Goal: Information Seeking & Learning: Learn about a topic

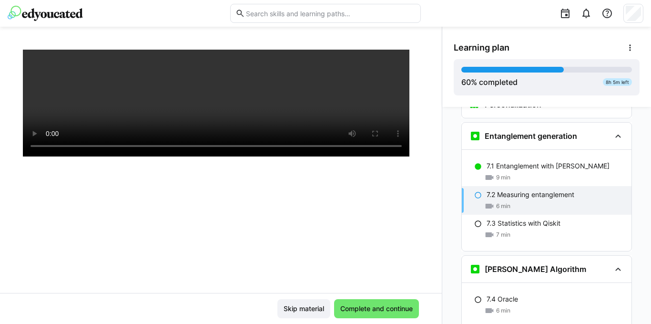
scroll to position [163, 0]
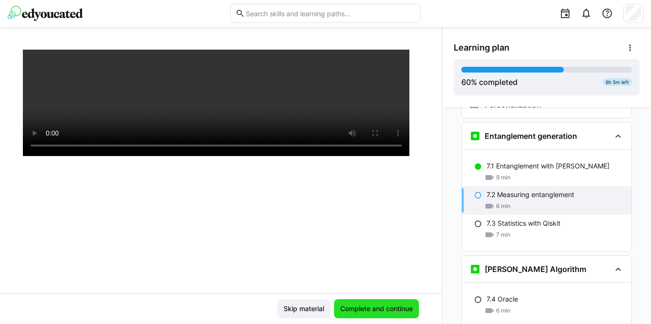
click at [386, 307] on span "Complete and continue" at bounding box center [376, 309] width 75 height 10
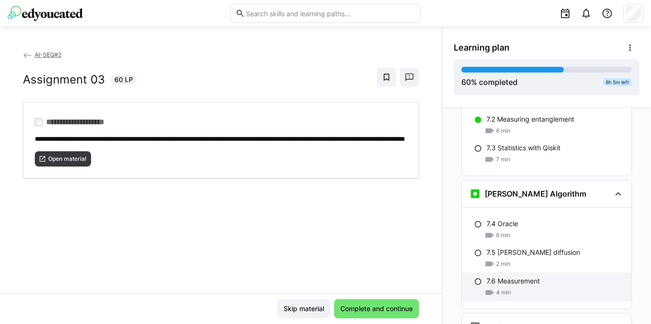
scroll to position [2034, 0]
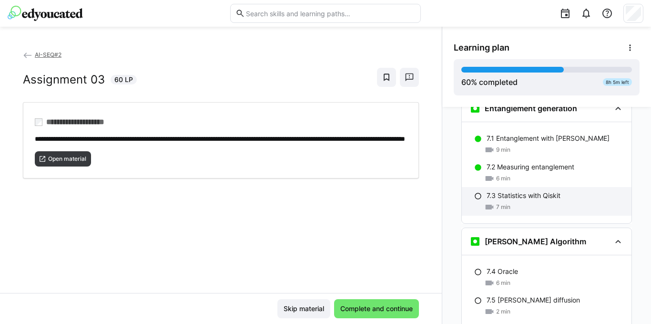
click at [531, 191] on p "7.3 Statistics with Qiskit" at bounding box center [524, 196] width 74 height 10
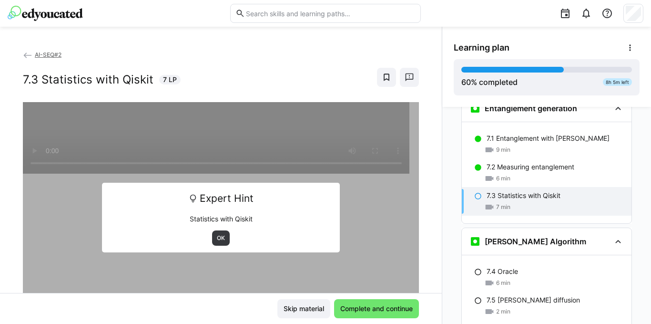
scroll to position [2007, 0]
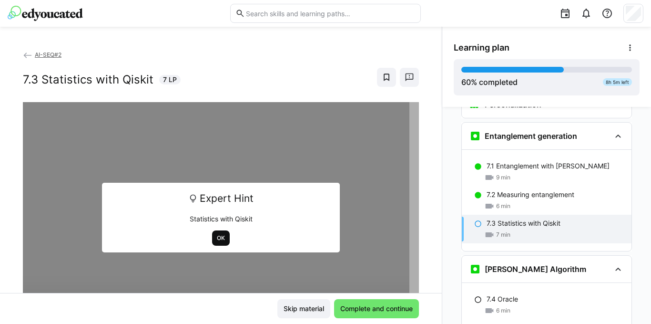
click at [216, 236] on span "OK" at bounding box center [221, 238] width 10 height 8
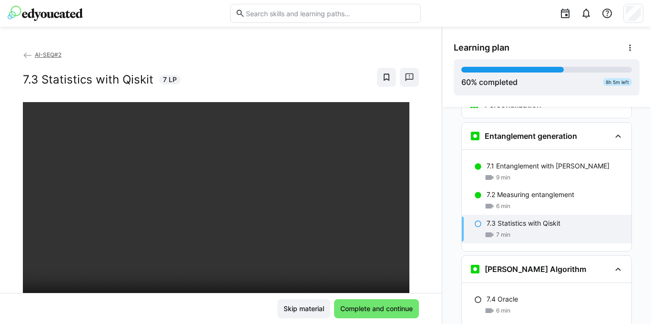
scroll to position [163, 0]
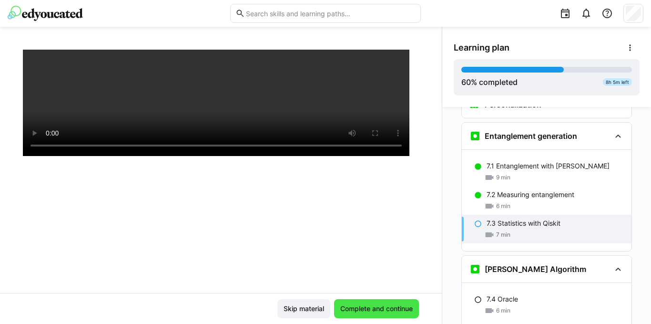
click at [372, 306] on span "Complete and continue" at bounding box center [376, 309] width 75 height 10
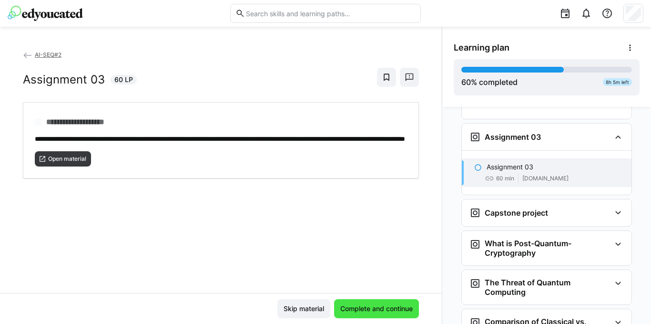
scroll to position [2273, 0]
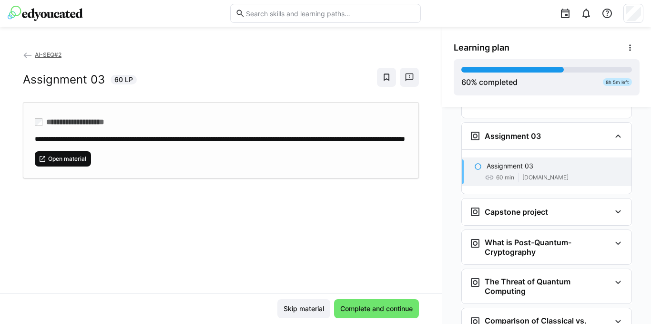
click at [78, 163] on span "Open material" at bounding box center [67, 159] width 40 height 8
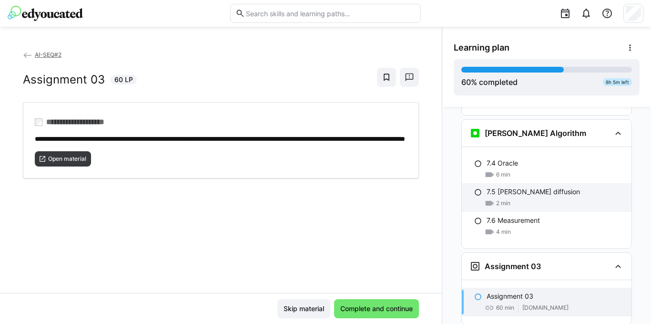
scroll to position [2170, 0]
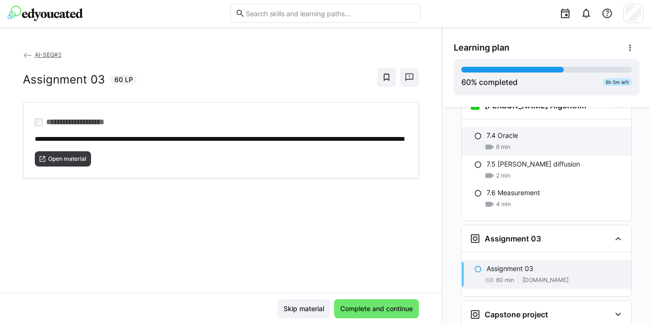
click at [493, 131] on p "7.4 Oracle" at bounding box center [502, 136] width 31 height 10
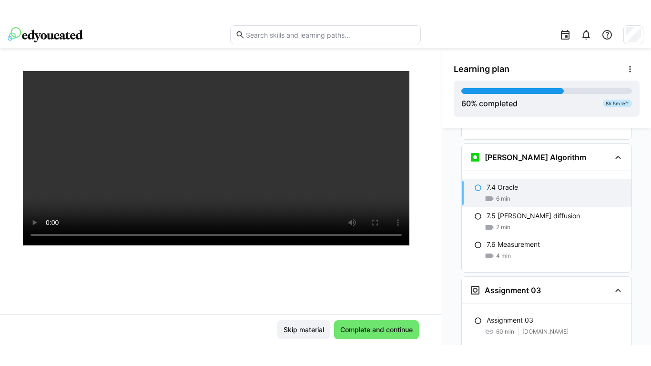
scroll to position [143, 0]
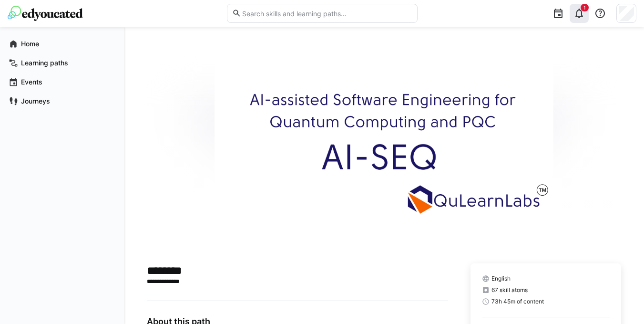
click at [584, 11] on span "1" at bounding box center [584, 8] width 8 height 8
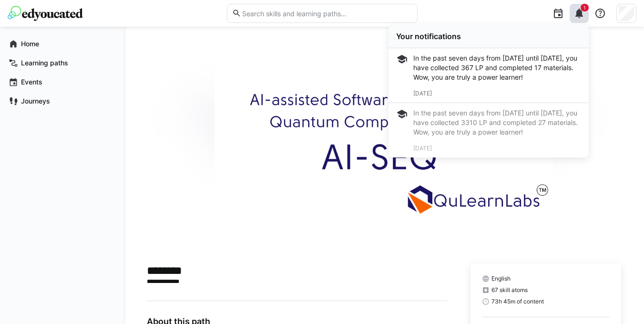
click at [493, 71] on div "In the past seven days from [DATE] until [DATE], you have collected 367 LP and …" at bounding box center [497, 67] width 168 height 29
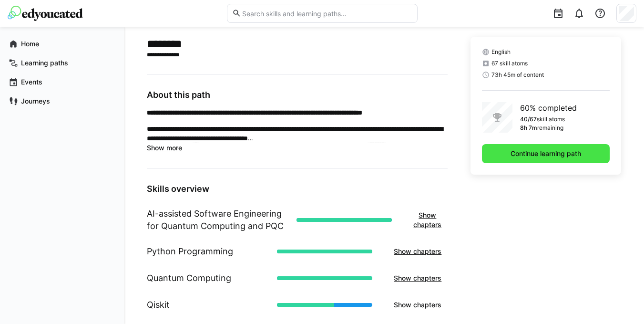
scroll to position [202, 0]
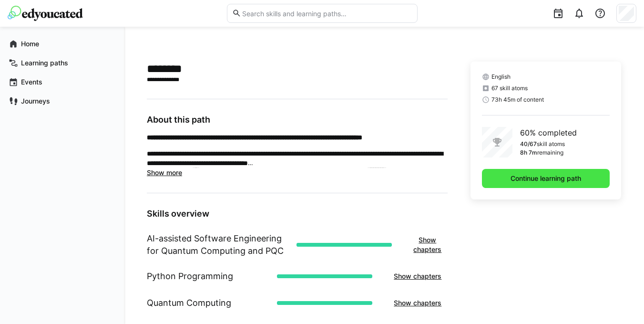
click at [565, 176] on span "Continue learning path" at bounding box center [545, 178] width 73 height 10
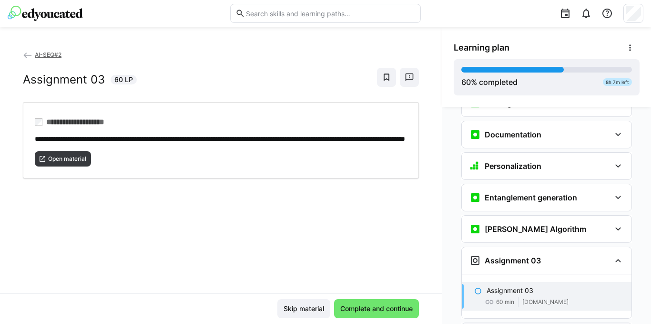
scroll to position [1405, 0]
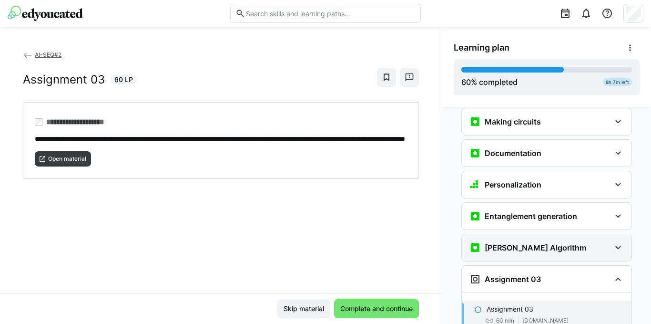
click at [614, 242] on eds-icon at bounding box center [617, 247] width 11 height 11
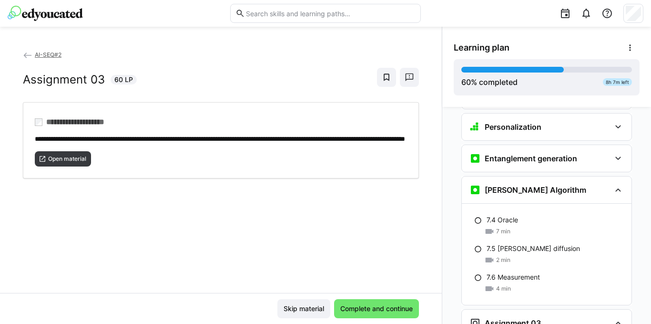
scroll to position [1453, 0]
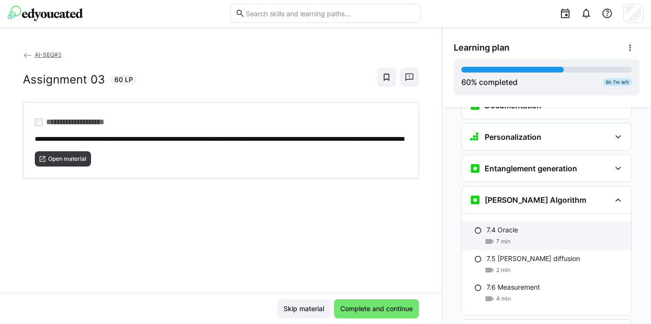
click at [515, 225] on div "7.4 Oracle" at bounding box center [555, 230] width 137 height 10
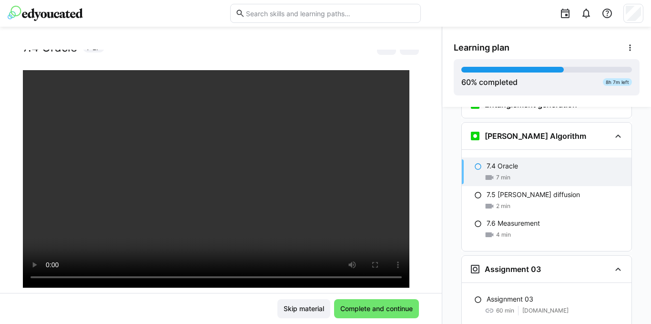
scroll to position [48, 0]
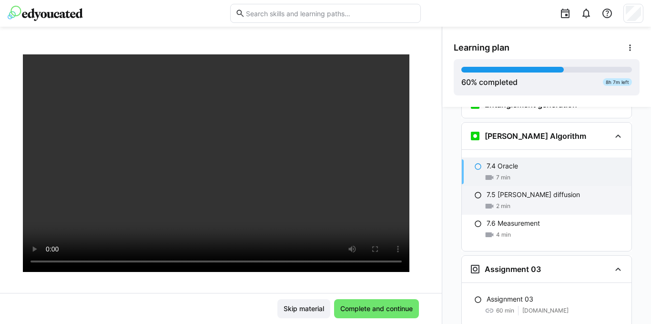
click at [504, 190] on p "7.5 [PERSON_NAME] diffusion" at bounding box center [533, 195] width 93 height 10
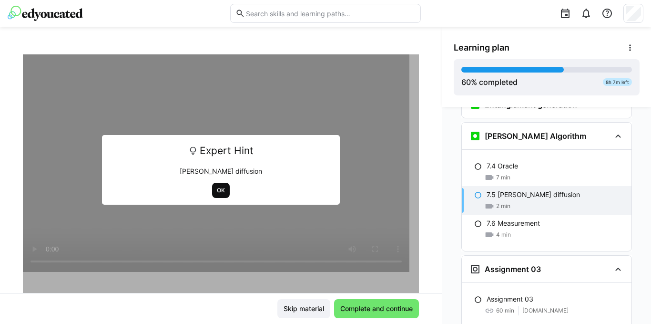
click at [216, 190] on span "OK" at bounding box center [221, 190] width 10 height 8
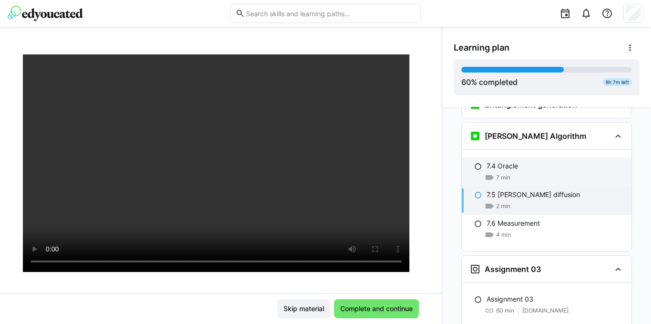
click at [513, 161] on p "7.4 Oracle" at bounding box center [502, 166] width 31 height 10
click at [527, 201] on div "2 min" at bounding box center [555, 206] width 137 height 10
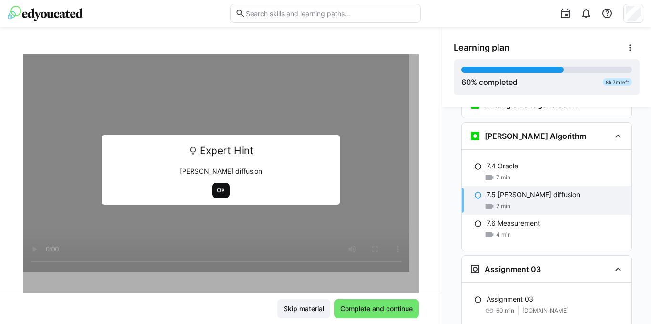
click at [216, 187] on span "OK" at bounding box center [221, 190] width 10 height 8
